Goal: Task Accomplishment & Management: Manage account settings

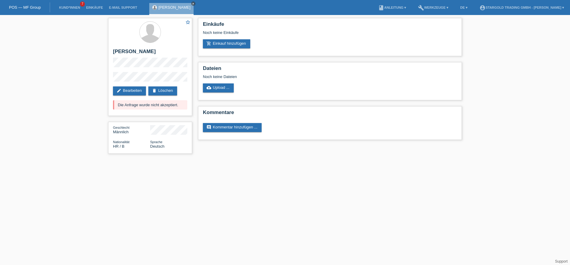
click at [193, 3] on icon "close" at bounding box center [193, 3] width 3 height 3
click at [95, 7] on link "Einkäufe" at bounding box center [94, 8] width 23 height 4
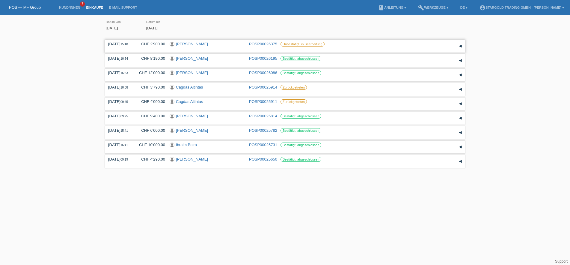
click at [191, 44] on link "Dusica Randjelovic" at bounding box center [192, 44] width 32 height 4
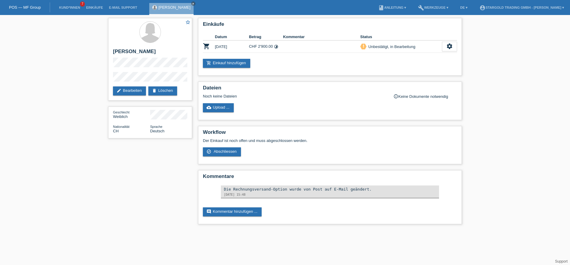
click at [76, 99] on div "star_border [PERSON_NAME] edit Bearbeiten delete Löschen Geschlecht Weiblich Na…" at bounding box center [285, 122] width 570 height 215
